Goal: Task Accomplishment & Management: Use online tool/utility

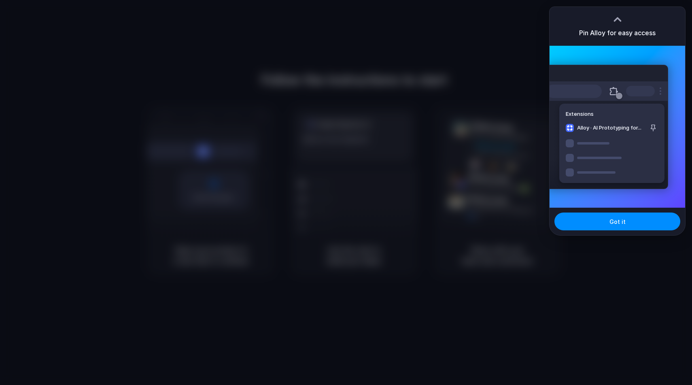
click at [468, 187] on div at bounding box center [346, 192] width 692 height 385
click at [575, 212] on div "Got it" at bounding box center [617, 222] width 136 height 28
click at [575, 229] on button "Got it" at bounding box center [617, 221] width 126 height 18
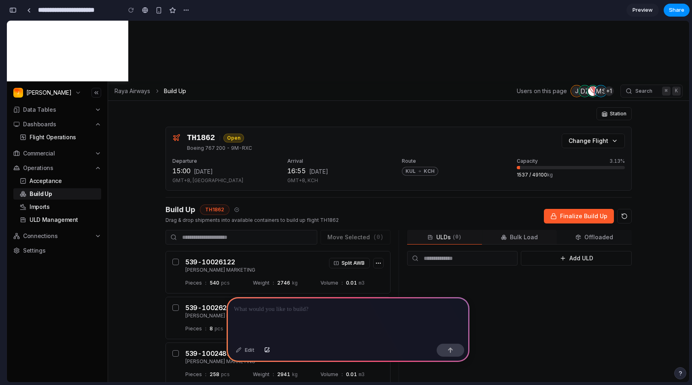
click at [498, 236] on button "Bulk Load" at bounding box center [519, 237] width 75 height 15
click at [325, 316] on div at bounding box center [348, 318] width 243 height 43
click at [237, 137] on div "Open" at bounding box center [233, 138] width 21 height 9
drag, startPoint x: 236, startPoint y: 137, endPoint x: 283, endPoint y: 136, distance: 47.3
click at [283, 136] on div "TH1862 Open Boeing 767 200 - 9M-RXC Change Flight" at bounding box center [398, 142] width 465 height 31
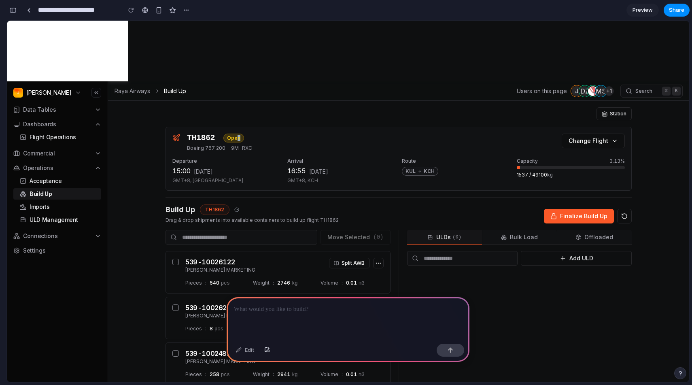
click at [252, 320] on div at bounding box center [348, 318] width 243 height 43
click at [276, 142] on div "TH1862 Open Boeing 767 200 - 9M-RXC Change Flight" at bounding box center [398, 142] width 465 height 31
click at [257, 313] on p at bounding box center [348, 309] width 228 height 10
click at [454, 349] on button "button" at bounding box center [451, 349] width 28 height 13
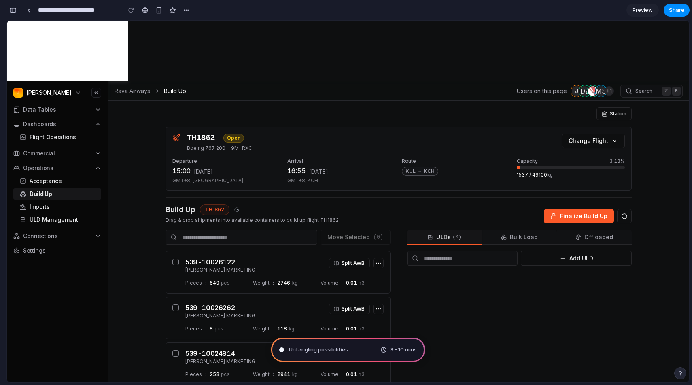
scroll to position [123, 0]
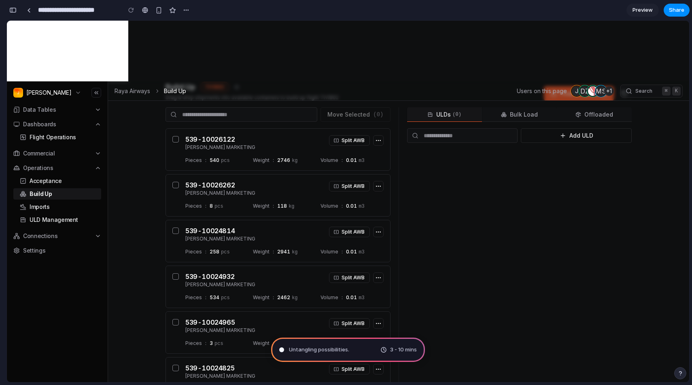
click at [320, 354] on div "Untangling possibilities . 3 - 10 mins" at bounding box center [348, 349] width 154 height 24
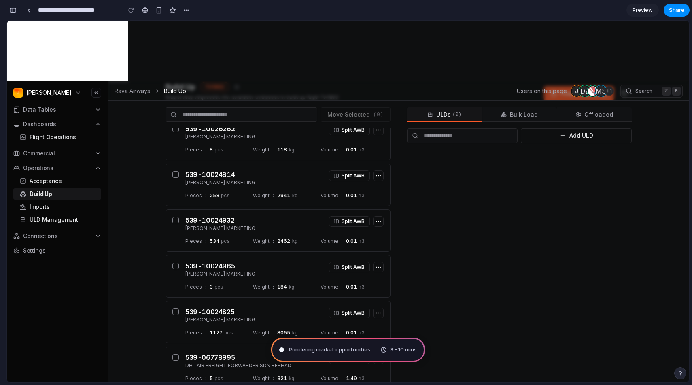
scroll to position [0, 0]
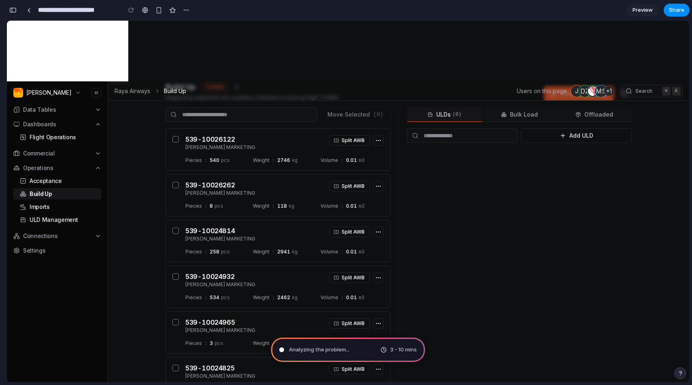
click at [390, 349] on span "3 - 10 mins" at bounding box center [403, 349] width 27 height 8
click at [386, 349] on div "3 - 10 mins" at bounding box center [398, 349] width 36 height 8
click at [360, 322] on button "Split AWB" at bounding box center [349, 323] width 41 height 11
click at [376, 320] on icon "button" at bounding box center [378, 323] width 6 height 6
click at [61, 174] on div "Acceptance Build Up Imports ULD Management" at bounding box center [57, 200] width 88 height 53
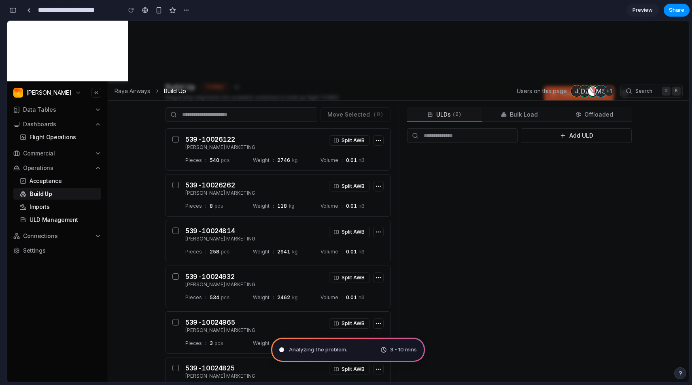
click at [62, 167] on div "Operations" at bounding box center [57, 168] width 88 height 8
click at [106, 167] on div "Julian Data Tables Dashboards Flight Operations Commercial Operations Acceptanc…" at bounding box center [57, 261] width 101 height 361
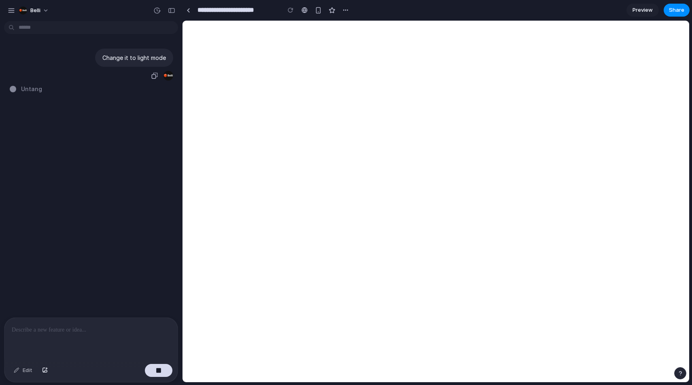
type input "**********"
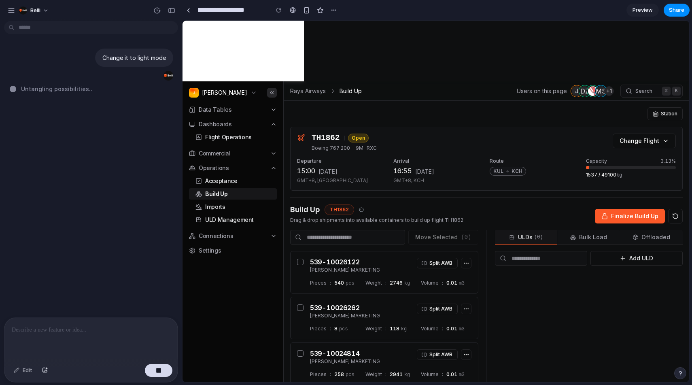
click at [276, 93] on button "button" at bounding box center [272, 93] width 10 height 10
click at [305, 14] on button "button" at bounding box center [306, 10] width 12 height 12
